Goal: Task Accomplishment & Management: Complete application form

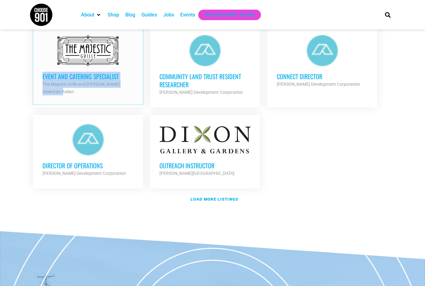
scroll to position [717, 0]
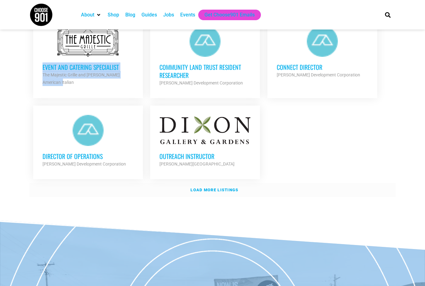
click at [203, 190] on link "Load more listings" at bounding box center [212, 190] width 366 height 14
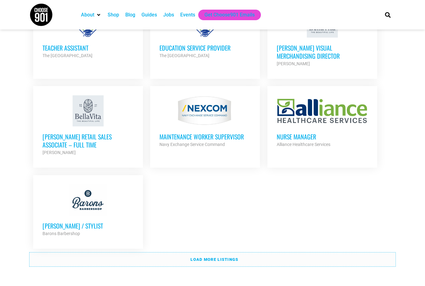
scroll to position [1275, 0]
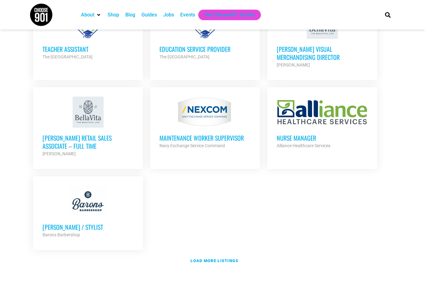
click at [211, 258] on strong "Load more listings" at bounding box center [214, 260] width 48 height 5
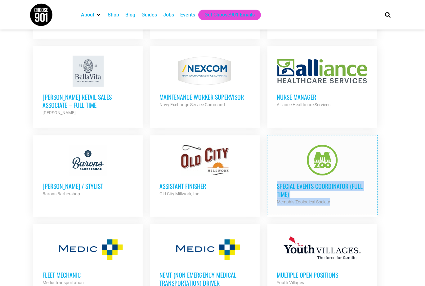
scroll to position [1313, 0]
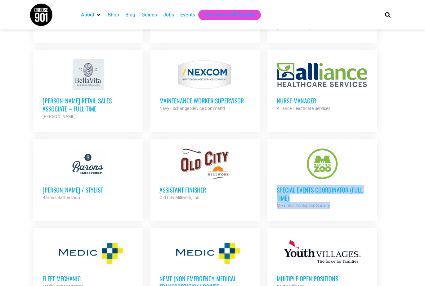
click at [321, 156] on div at bounding box center [322, 163] width 91 height 31
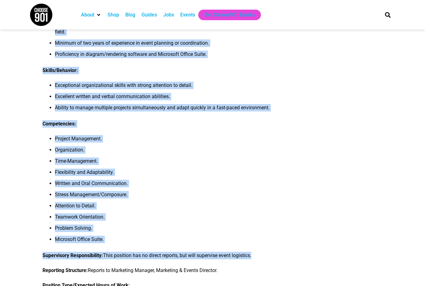
scroll to position [379, 0]
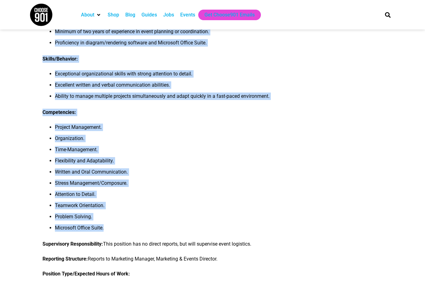
drag, startPoint x: 44, startPoint y: 91, endPoint x: 139, endPoint y: 234, distance: 171.6
click at [139, 234] on div "Summary: The Special Events Coordinator at Memphis Zoo is responsible for plann…" at bounding box center [157, 274] width 230 height 1170
copy div "he Special Events Coordinator at Memphis Zoo is responsible for planning, coord…"
click at [153, 213] on li "Teamwork Orientation." at bounding box center [164, 207] width 218 height 11
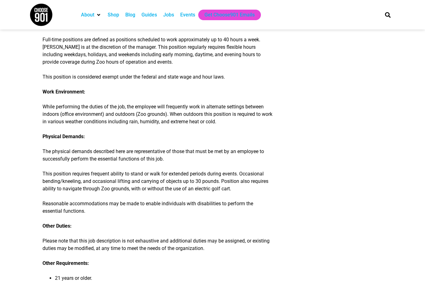
scroll to position [621, 0]
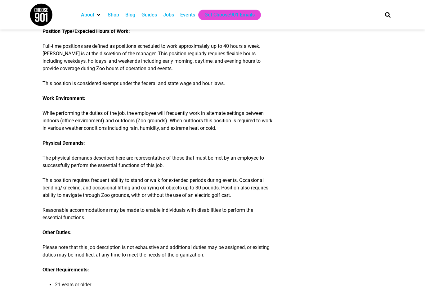
click at [287, 118] on div "Summary: The Special Events Coordinator at Memphis Zoo is responsible for plann…" at bounding box center [212, 35] width 340 height 1177
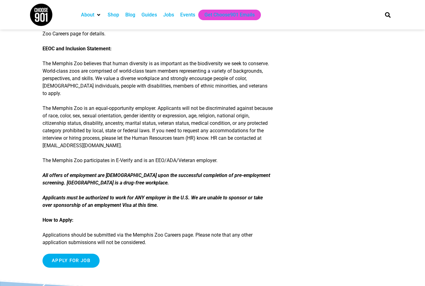
scroll to position [968, 0]
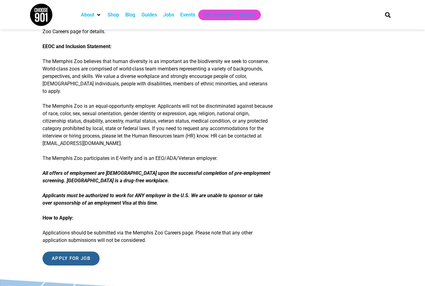
click at [79, 264] on input "Apply for job" at bounding box center [70, 258] width 57 height 14
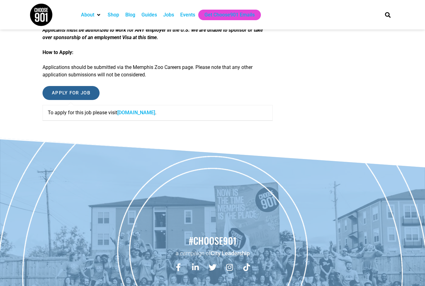
scroll to position [1129, 0]
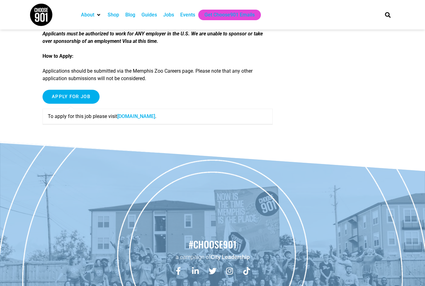
click at [144, 119] on link "recruiting2.ultipro.com" at bounding box center [136, 116] width 38 height 6
